Goal: Information Seeking & Learning: Learn about a topic

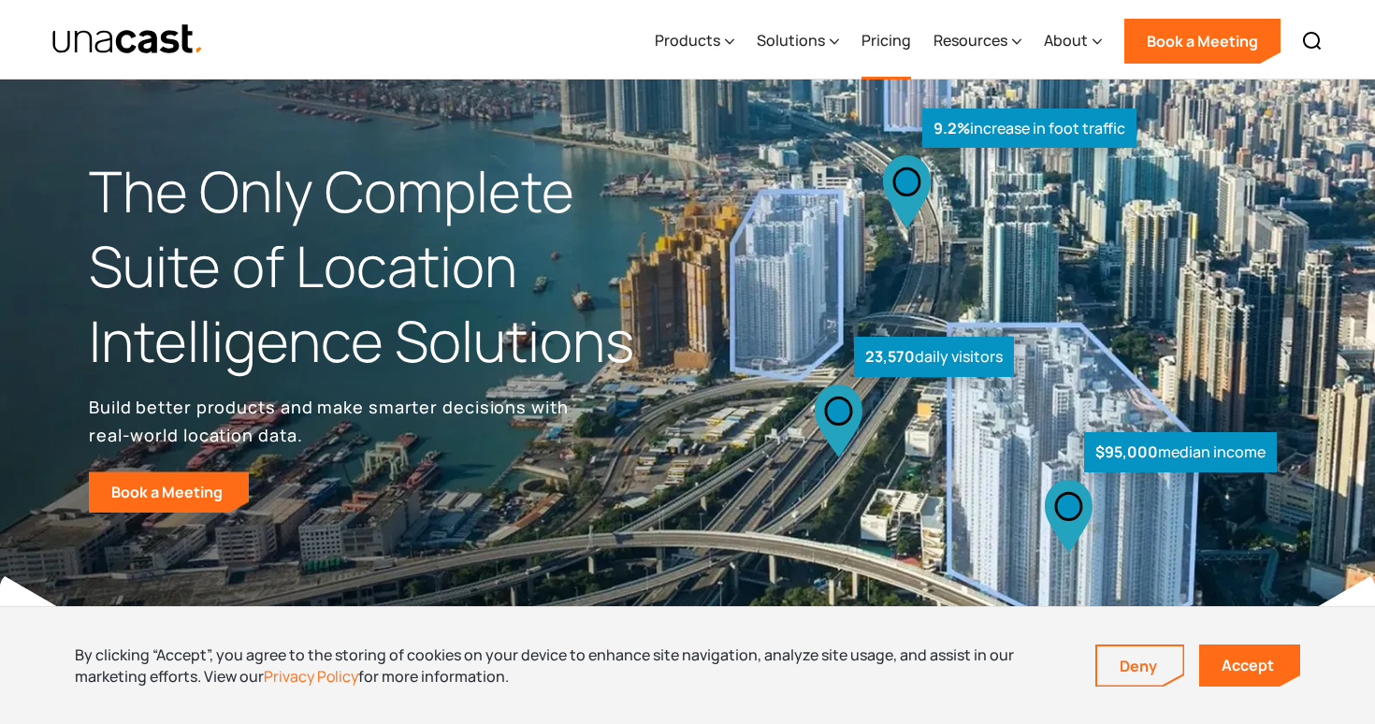
click at [882, 46] on link "Pricing" at bounding box center [887, 41] width 50 height 77
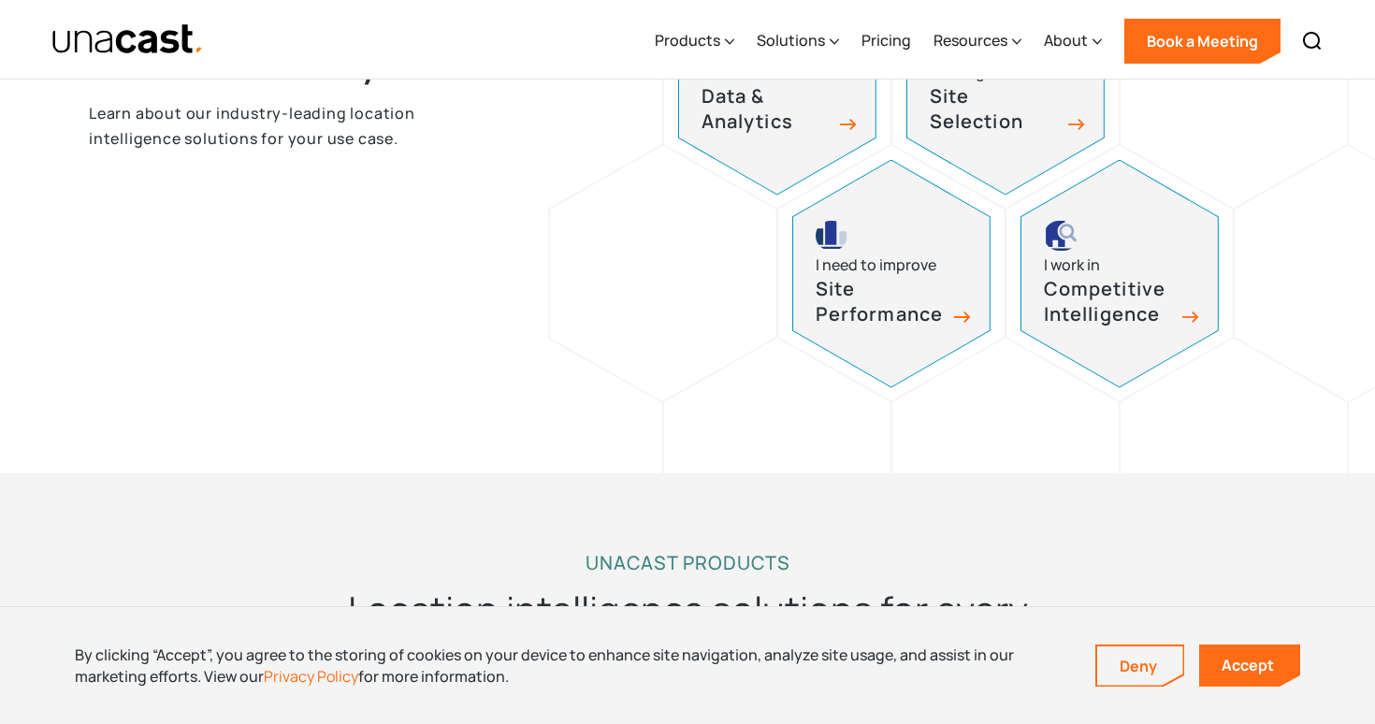
scroll to position [1095, 0]
click at [1139, 271] on div "I work in Competitive Intelligence" at bounding box center [1120, 272] width 196 height 226
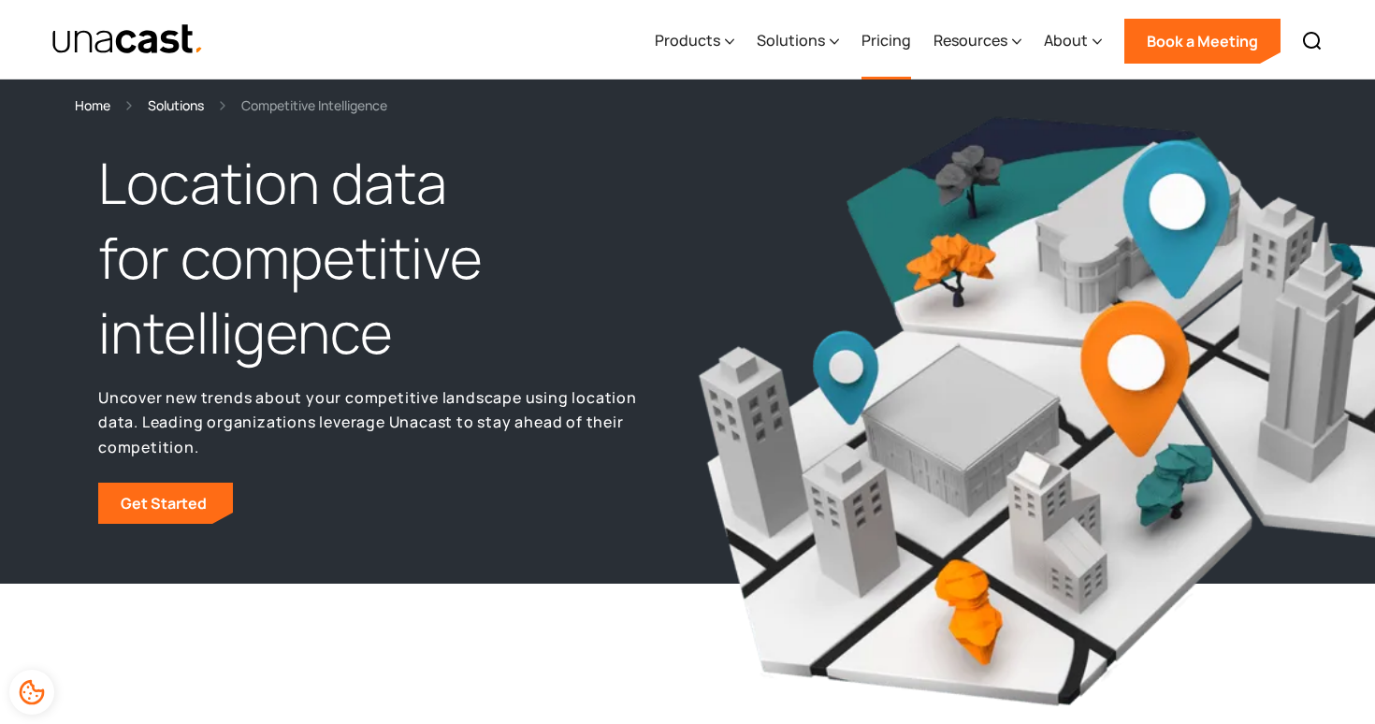
click at [892, 47] on link "Pricing" at bounding box center [887, 41] width 50 height 77
